Goal: Task Accomplishment & Management: Use online tool/utility

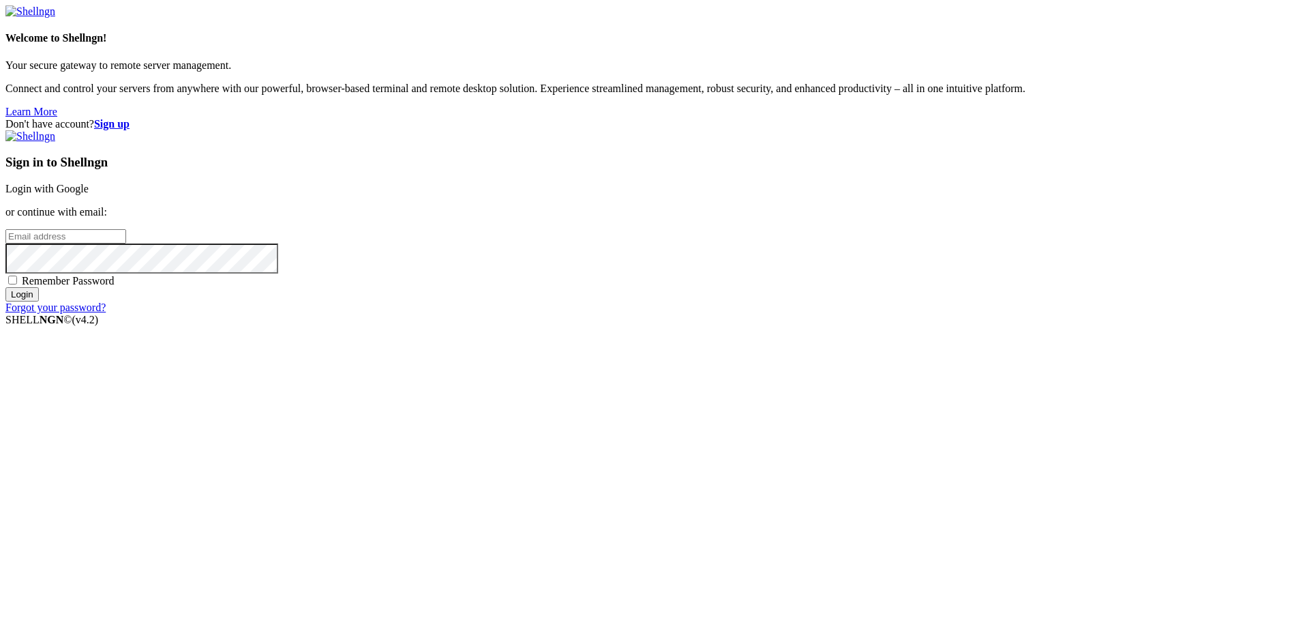
click at [126, 243] on input "email" at bounding box center [65, 236] width 121 height 14
type input "i"
type input "[EMAIL_ADDRESS][DOMAIN_NAME]"
click at [752, 314] on div "Sign in to Shellngn Login with Google or continue with email: [EMAIL_ADDRESS][D…" at bounding box center [654, 221] width 1298 height 183
click at [763, 287] on div "Remember Password" at bounding box center [654, 280] width 1298 height 14
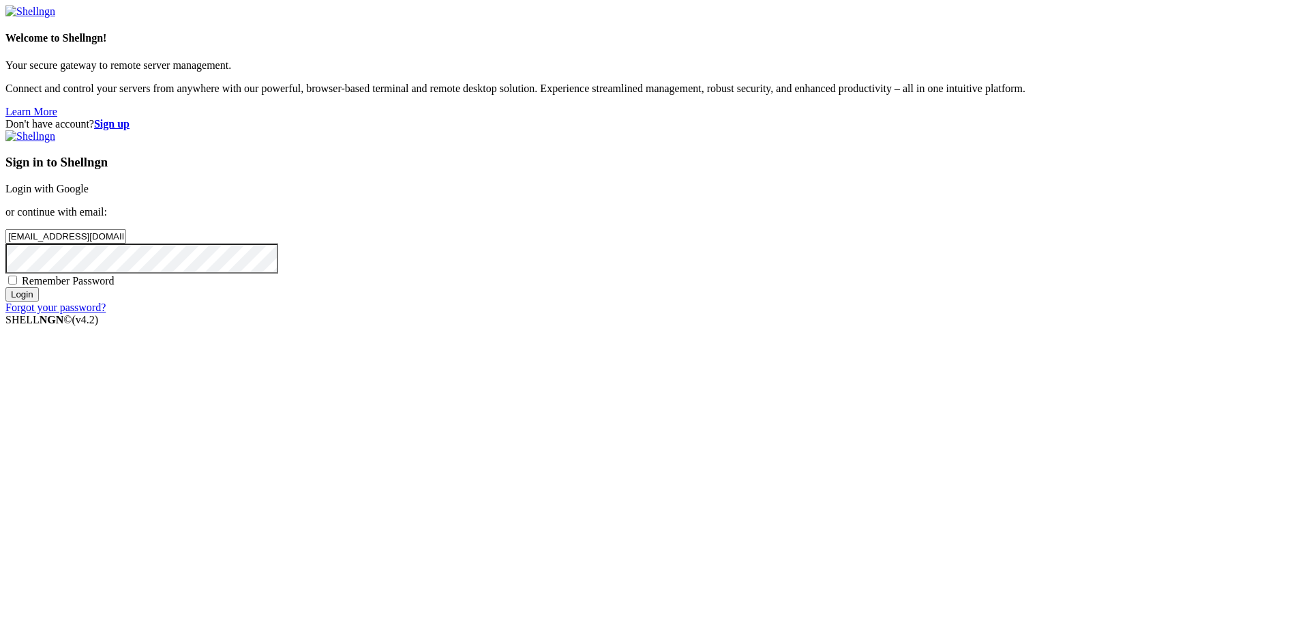
click at [115, 286] on span "Remember Password" at bounding box center [68, 281] width 93 height 12
click at [17, 284] on input "Remember Password" at bounding box center [12, 280] width 9 height 9
checkbox input "true"
click at [5, 287] on input "Login" at bounding box center [21, 294] width 33 height 14
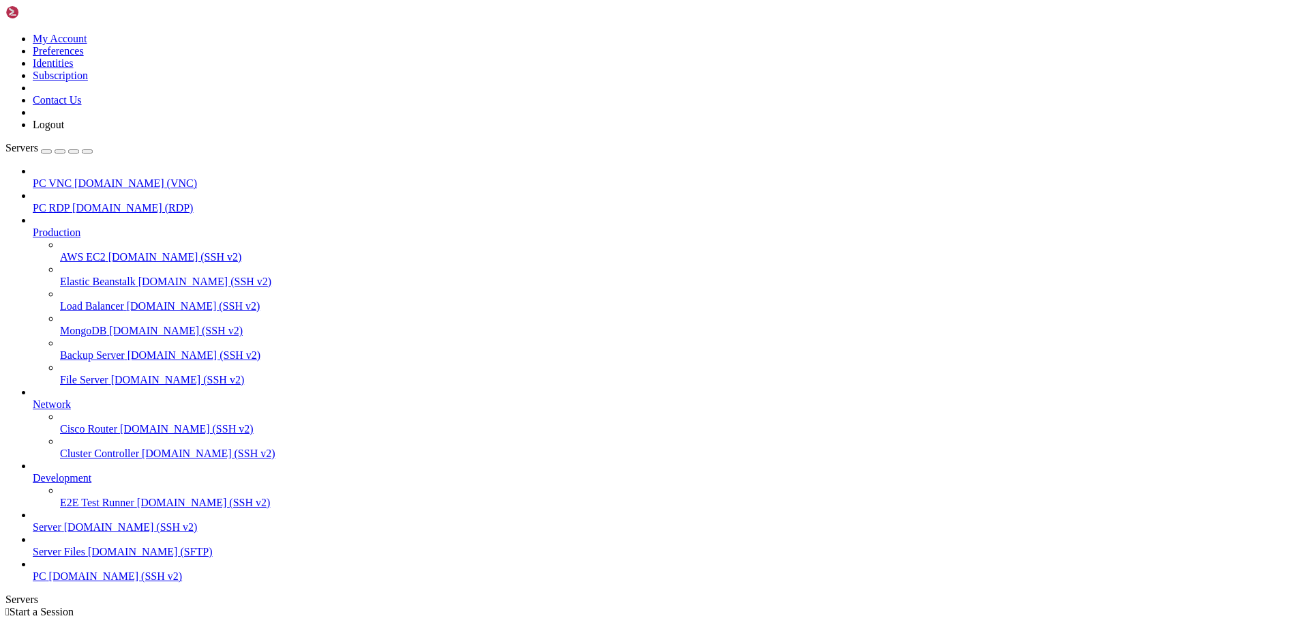
scroll to position [68, 0]
click at [46, 582] on span "PC" at bounding box center [40, 576] width 14 height 12
click at [54, 521] on span "Server" at bounding box center [47, 527] width 29 height 12
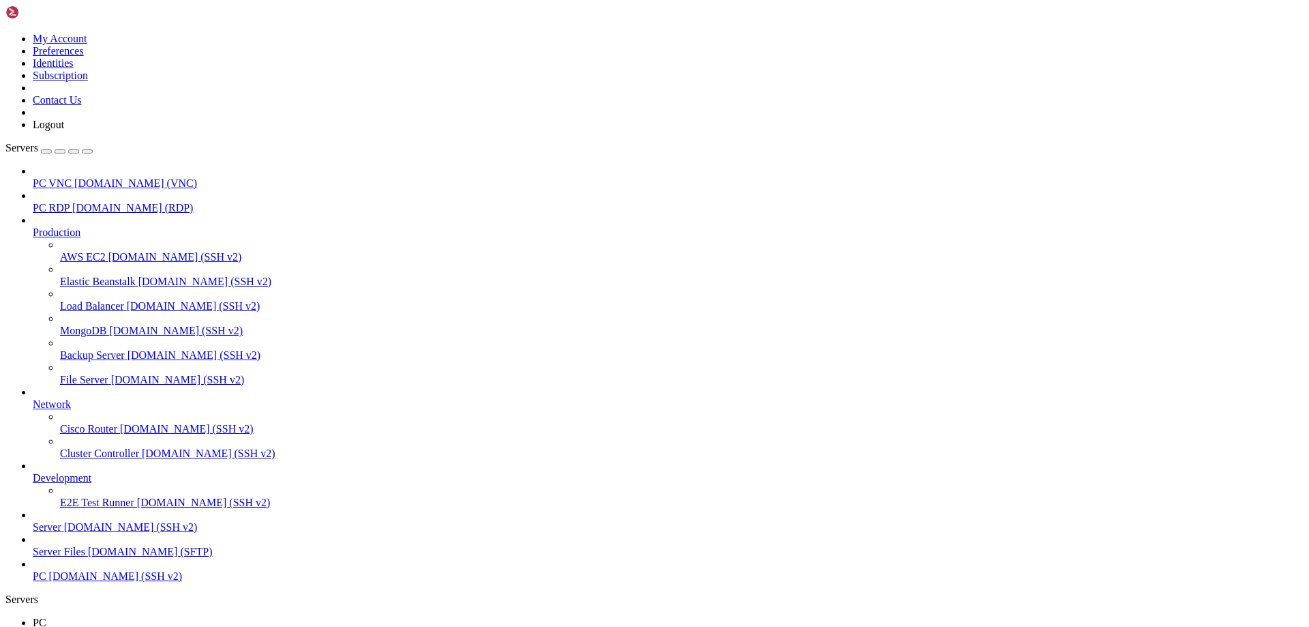
click at [128, 521] on span "[DOMAIN_NAME] (SSH v2)" at bounding box center [131, 527] width 134 height 12
click at [46, 616] on span "PC" at bounding box center [40, 622] width 14 height 12
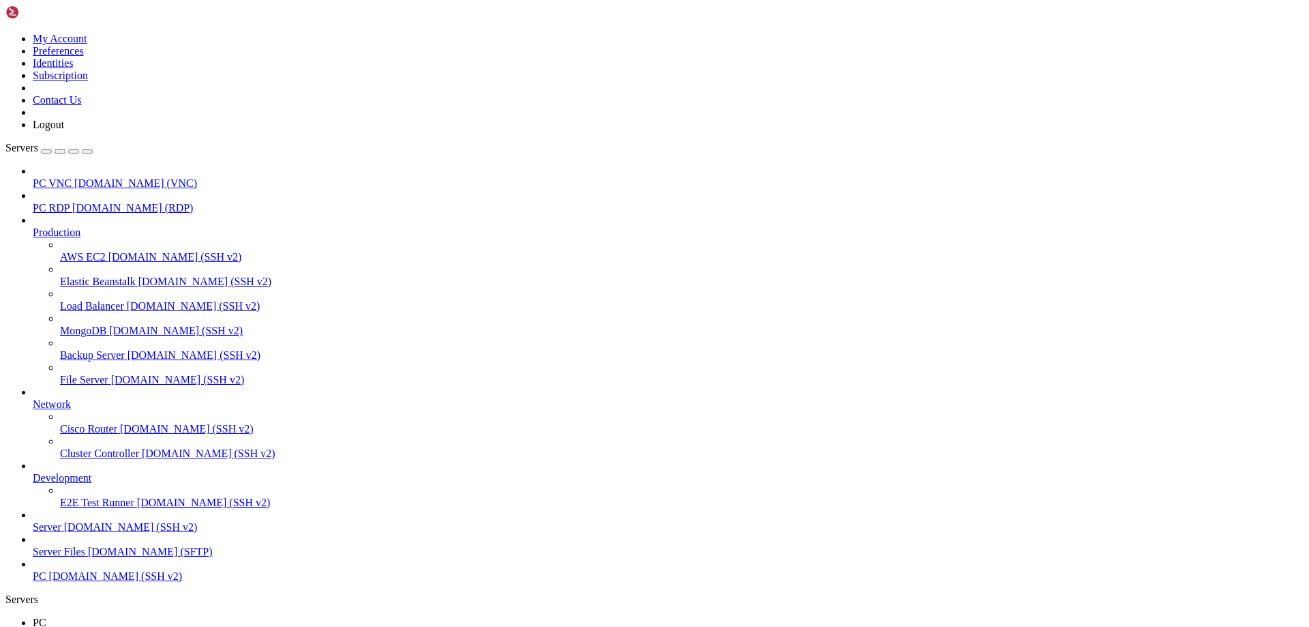
click at [195, 616] on link "PC " at bounding box center [668, 628] width 1271 height 25
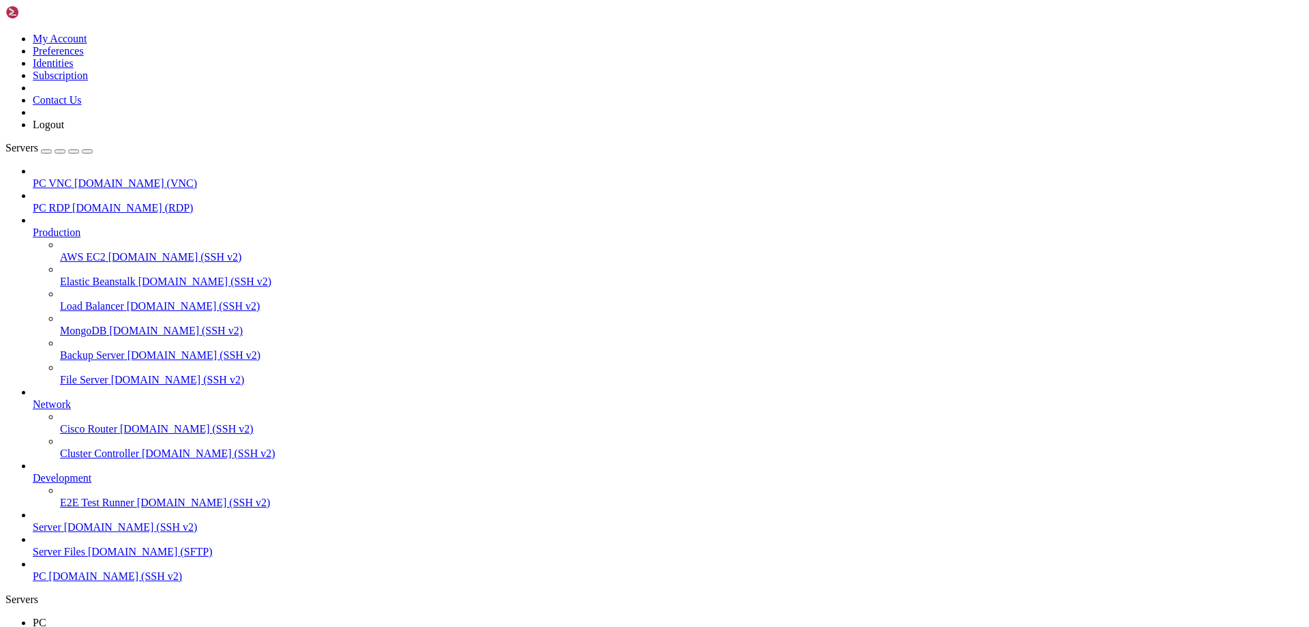
drag, startPoint x: 480, startPoint y: 1333, endPoint x: 344, endPoint y: 1378, distance: 143.0
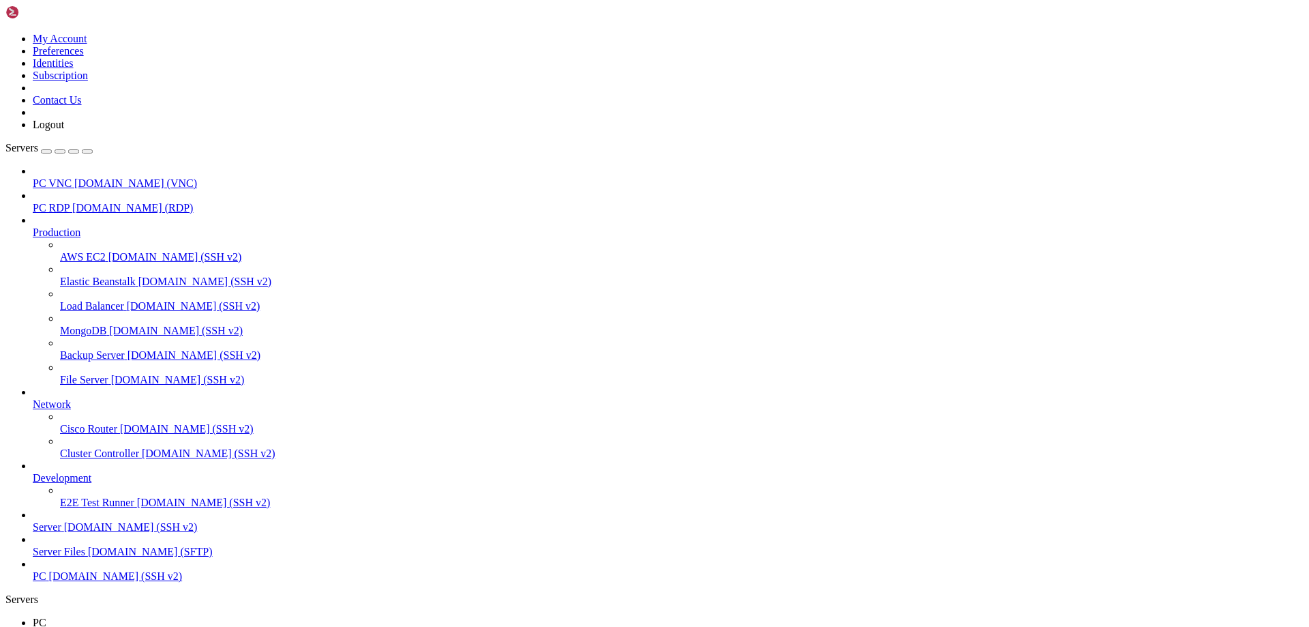
scroll to position [58, 0]
